Goal: Information Seeking & Learning: Learn about a topic

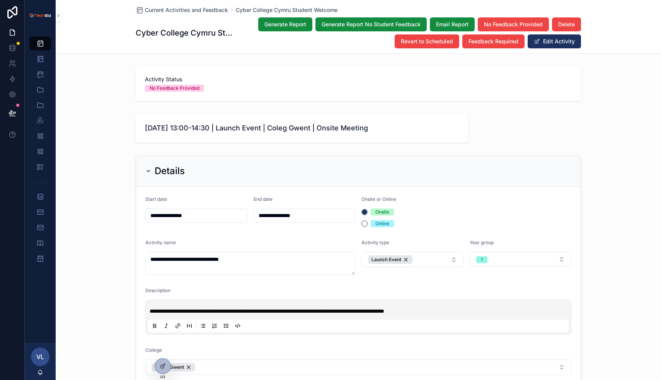
click at [187, 11] on span "Current Activities and Feedback" at bounding box center [186, 10] width 83 height 8
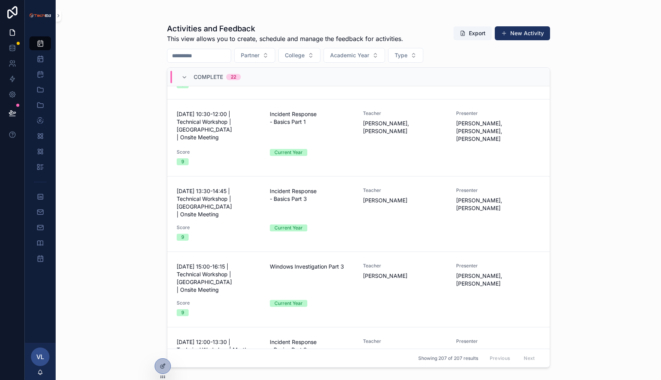
scroll to position [913, 0]
click at [224, 301] on span "Score" at bounding box center [219, 304] width 84 height 6
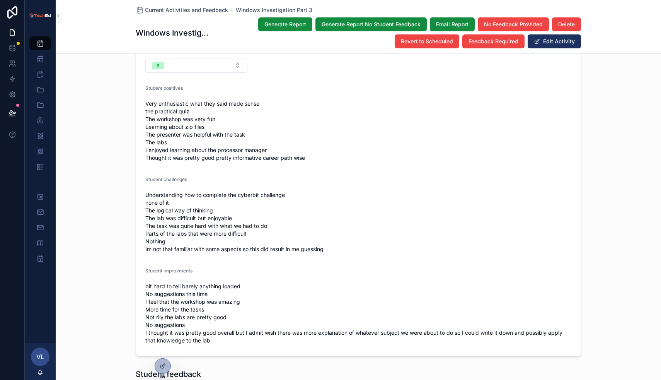
scroll to position [1397, 0]
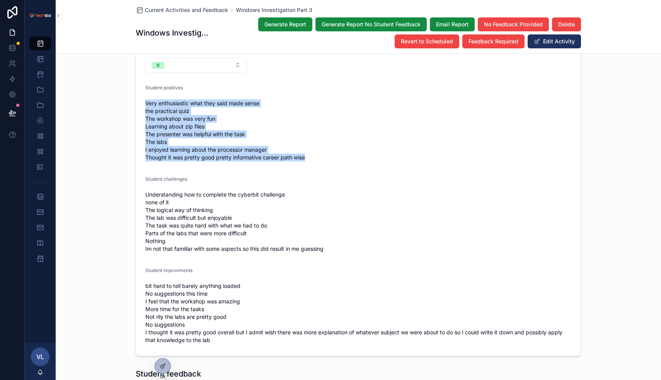
drag, startPoint x: 309, startPoint y: 156, endPoint x: 139, endPoint y: 96, distance: 180.3
copy span "Very enthusiastic what they said made sense the practical quiz The workshop was…"
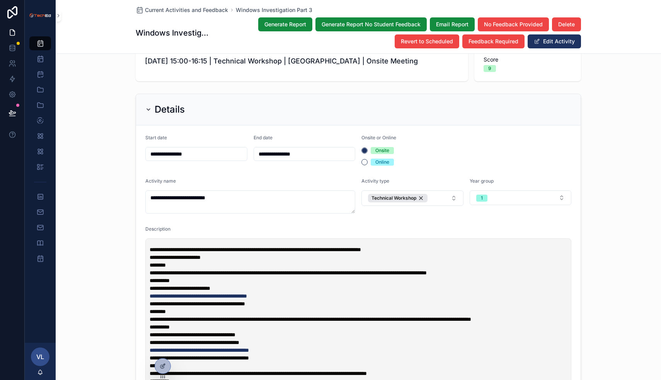
scroll to position [0, 0]
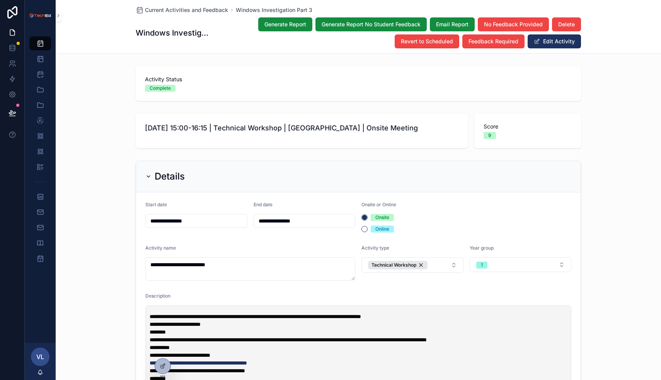
click at [193, 9] on span "Current Activities and Feedback" at bounding box center [186, 10] width 83 height 8
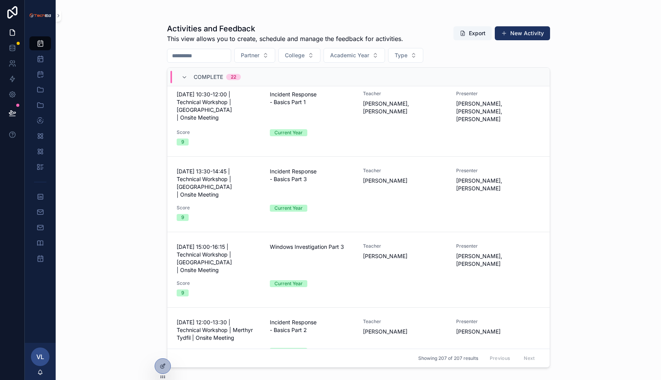
scroll to position [936, 0]
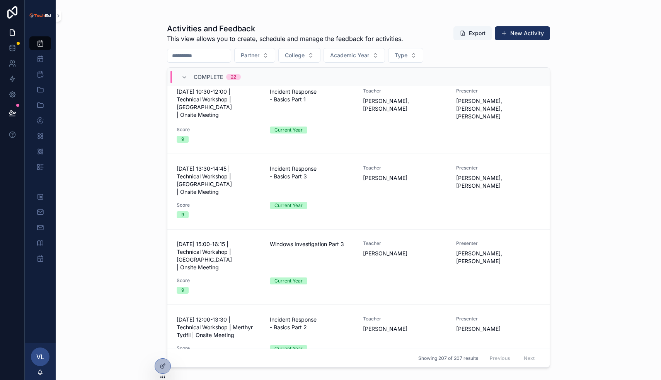
click at [202, 240] on span "[DATE] 15:00-16:15 | Technical Workshop | [GEOGRAPHIC_DATA] | Onsite Meeting" at bounding box center [219, 255] width 84 height 31
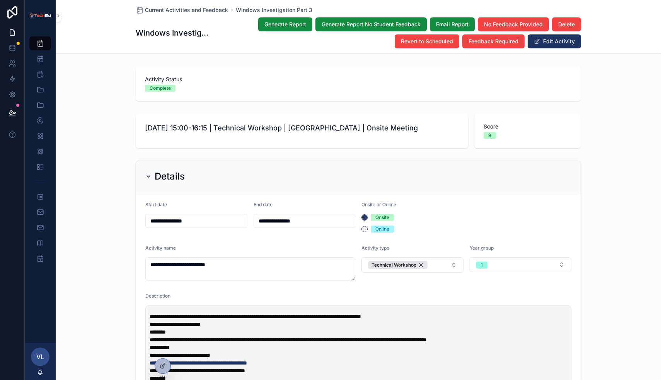
click at [150, 10] on span "Current Activities and Feedback" at bounding box center [186, 10] width 83 height 8
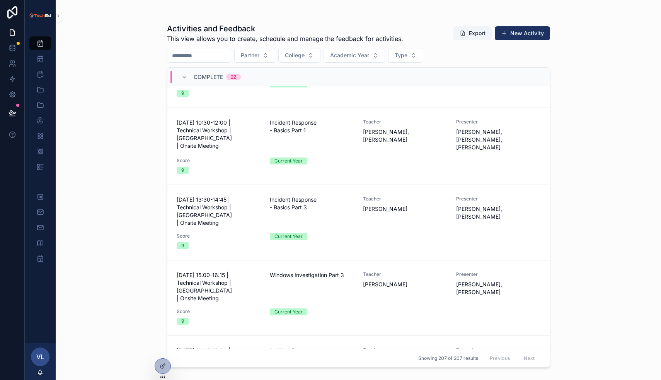
scroll to position [904, 0]
click at [225, 196] on span "[DATE] 13:30-14:45 | Technical Workshop | [GEOGRAPHIC_DATA] | Onsite Meeting" at bounding box center [219, 211] width 84 height 31
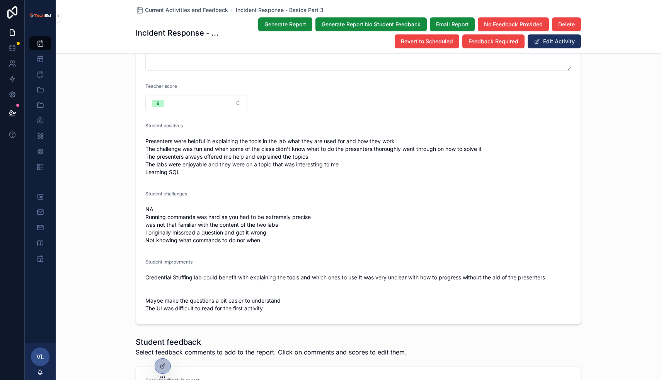
scroll to position [1423, 0]
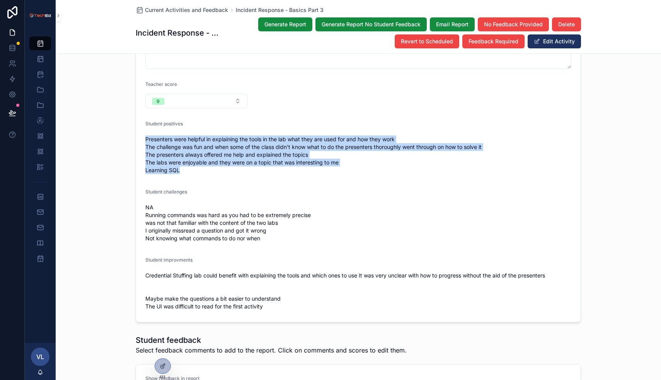
drag, startPoint x: 146, startPoint y: 133, endPoint x: 191, endPoint y: 159, distance: 52.1
click at [191, 160] on span "Presenters were helpful in explaining the tools in the lab what they are used f…" at bounding box center [358, 154] width 426 height 39
copy span "Presenters were helpful in explaining the tools in the lab what they are used f…"
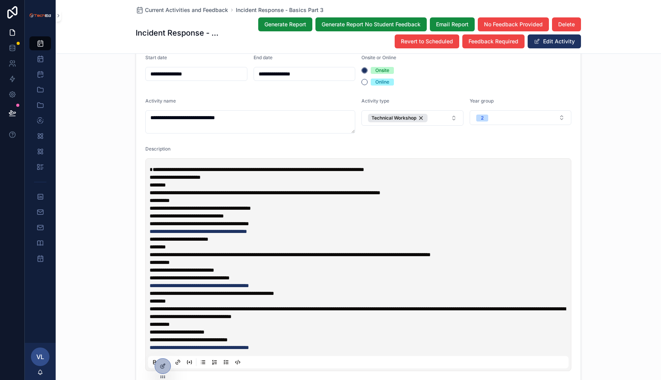
scroll to position [0, 0]
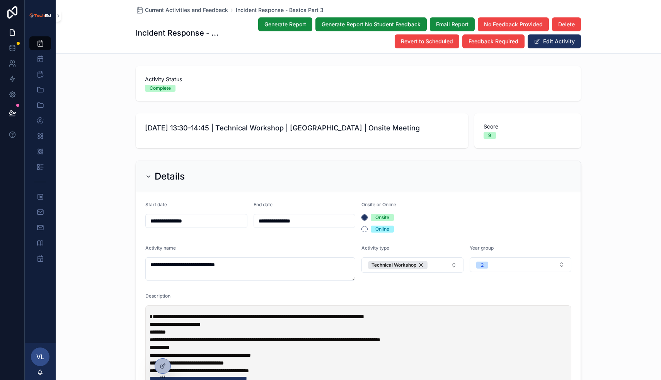
click at [164, 7] on span "Current Activities and Feedback" at bounding box center [186, 10] width 83 height 8
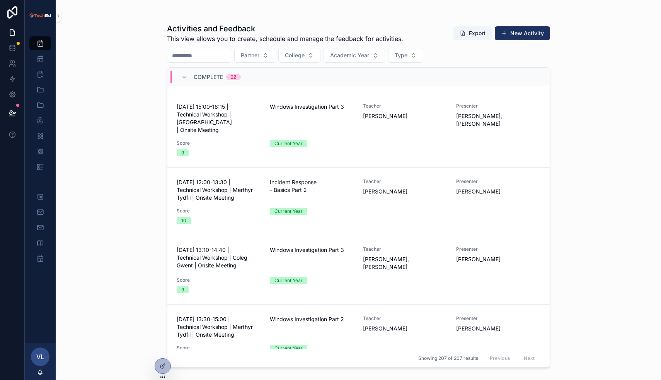
scroll to position [1072, 0]
click at [218, 209] on div "Score 10" at bounding box center [219, 217] width 84 height 16
